Goal: Subscribe to service/newsletter

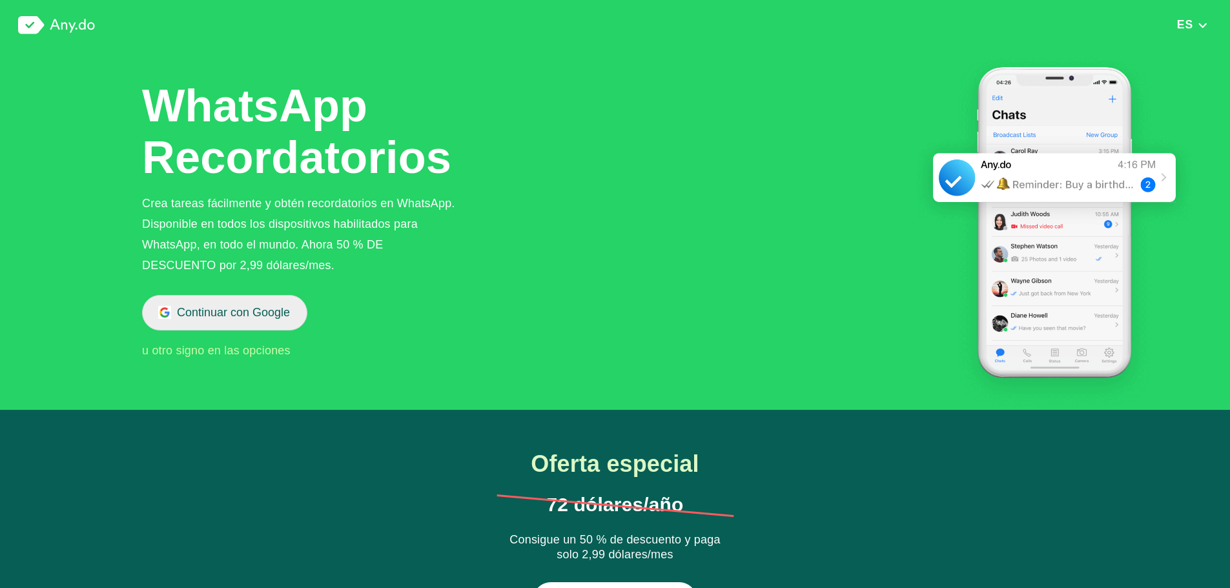
click at [254, 319] on button "Continuar con Google" at bounding box center [224, 313] width 165 height 36
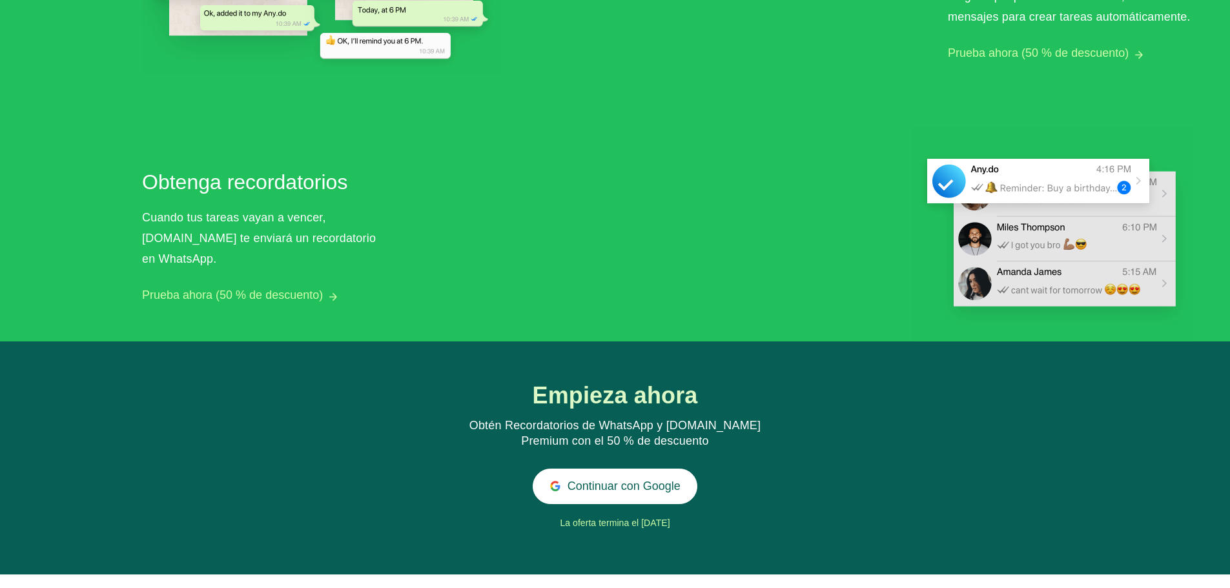
scroll to position [1211, 0]
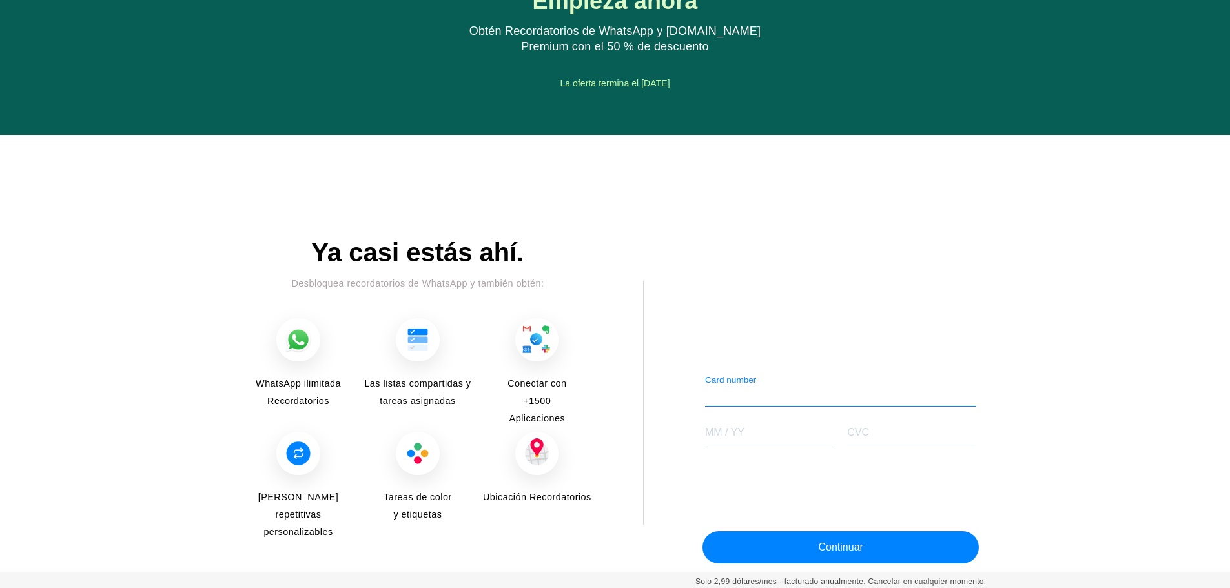
scroll to position [1472, 0]
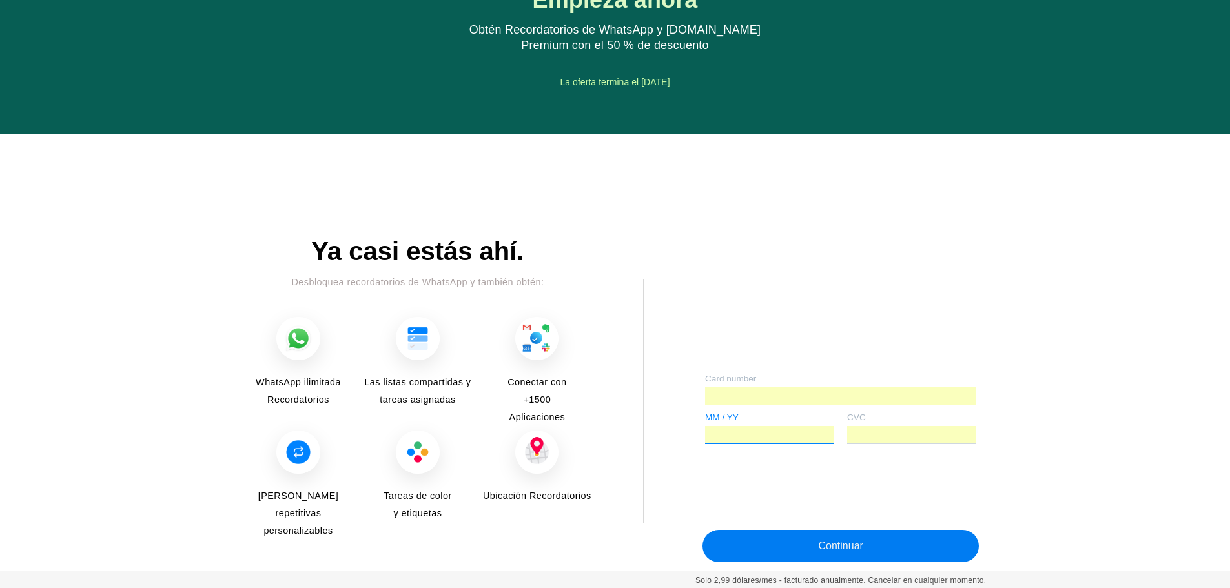
click at [816, 552] on button "Continuar" at bounding box center [841, 546] width 276 height 32
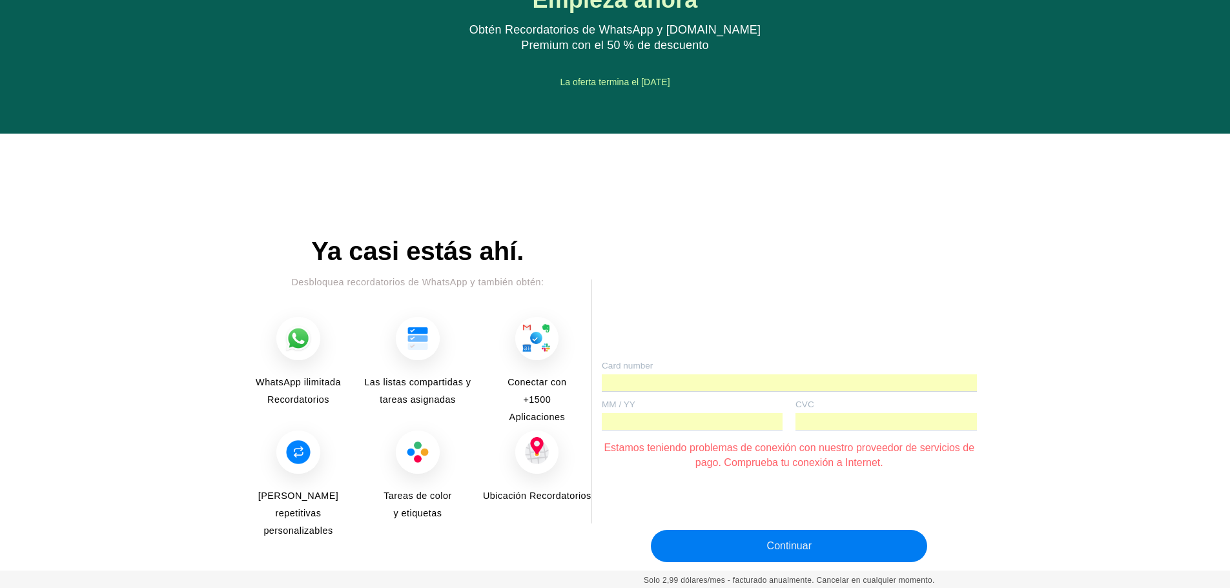
click at [854, 544] on button "Continuar" at bounding box center [789, 546] width 276 height 32
